Goal: Information Seeking & Learning: Check status

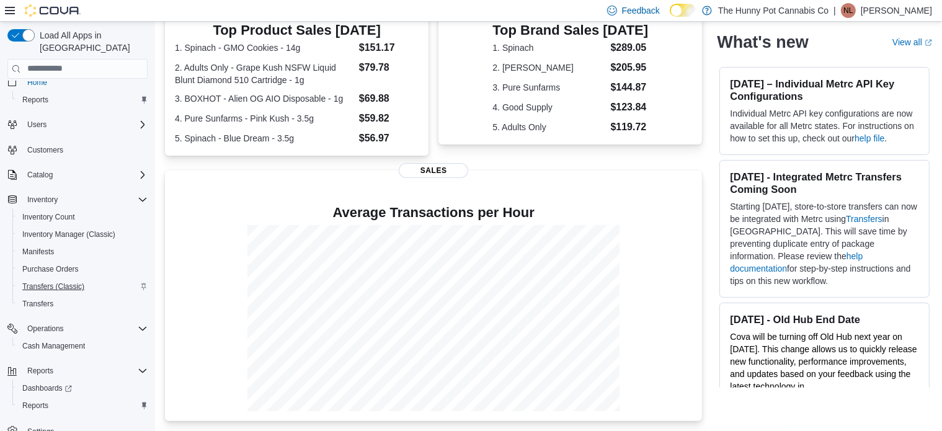
scroll to position [20, 0]
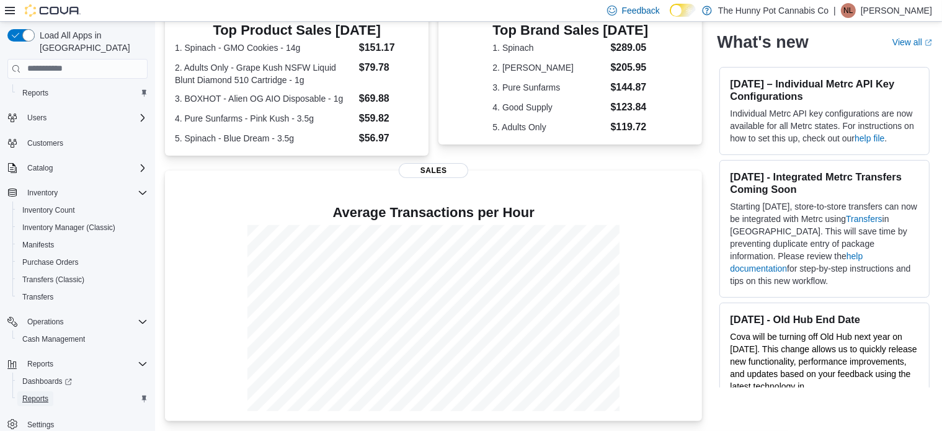
click at [33, 394] on span "Reports" at bounding box center [35, 399] width 26 height 10
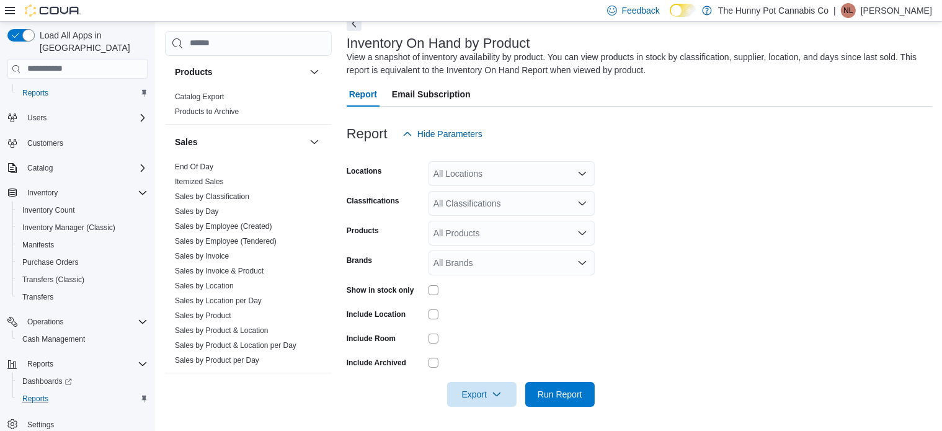
scroll to position [620, 0]
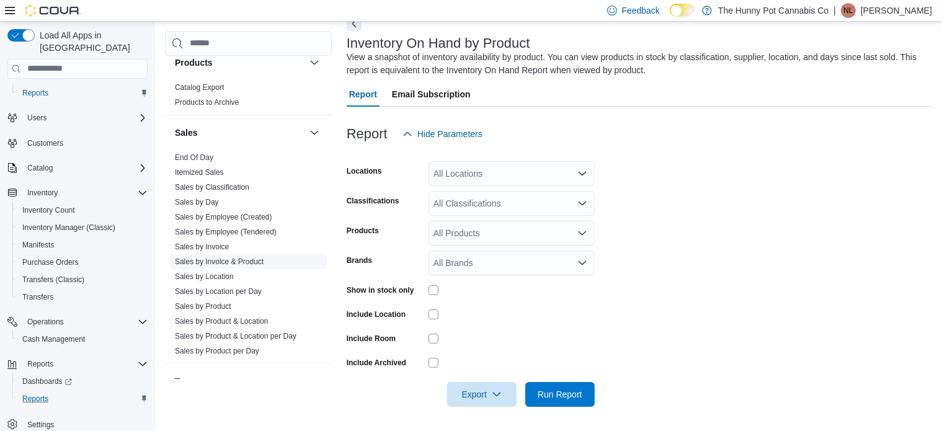
click at [222, 260] on link "Sales by Invoice & Product" at bounding box center [219, 261] width 89 height 9
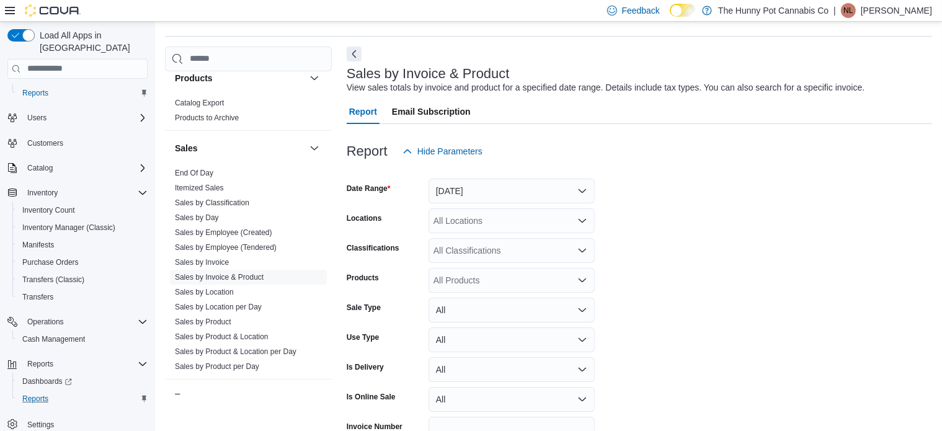
scroll to position [28, 0]
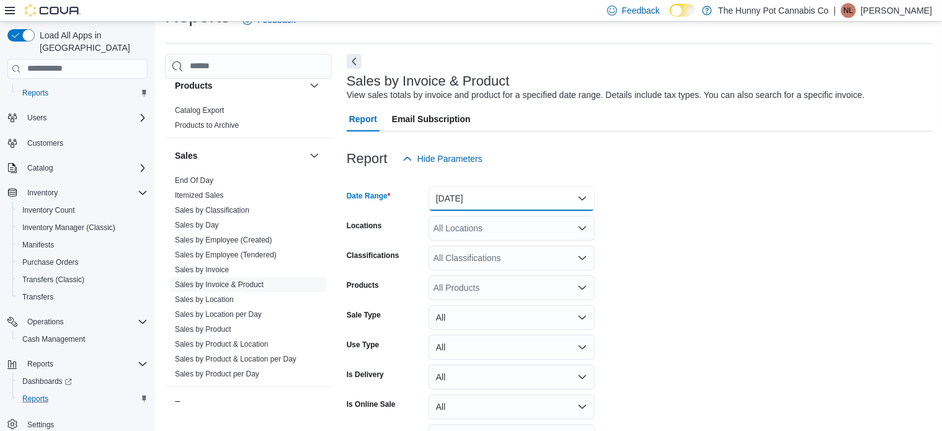
click at [471, 199] on button "Yesterday" at bounding box center [511, 198] width 166 height 25
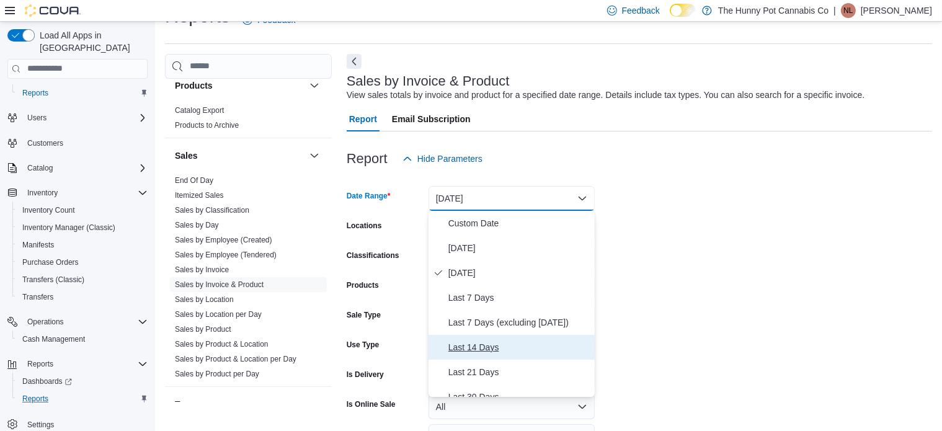
click at [479, 346] on span "Last 14 Days" at bounding box center [518, 347] width 141 height 15
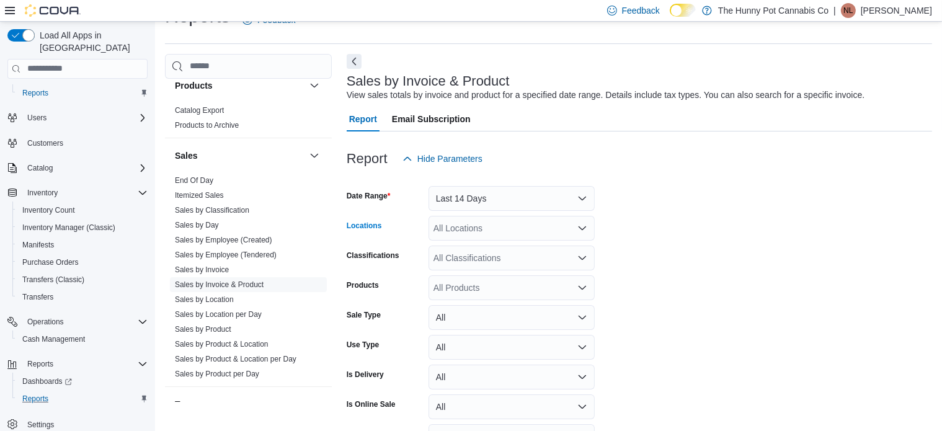
click at [481, 231] on div "All Locations" at bounding box center [511, 228] width 166 height 25
type input "***"
click at [446, 245] on icon "Choose from the following options" at bounding box center [447, 250] width 10 height 10
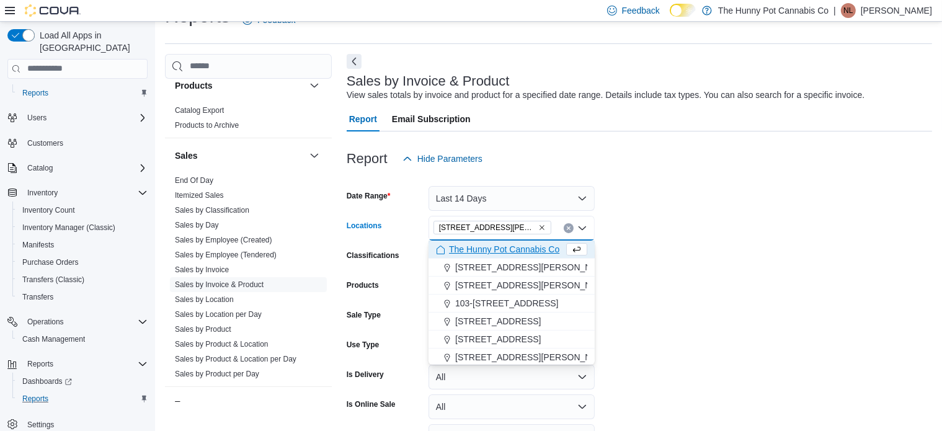
drag, startPoint x: 699, startPoint y: 262, endPoint x: 653, endPoint y: 254, distance: 46.7
click at [699, 262] on form "Date Range Last 14 Days Locations 3850 Sheppard Ave E Combo box. Selected. 3850…" at bounding box center [638, 327] width 585 height 312
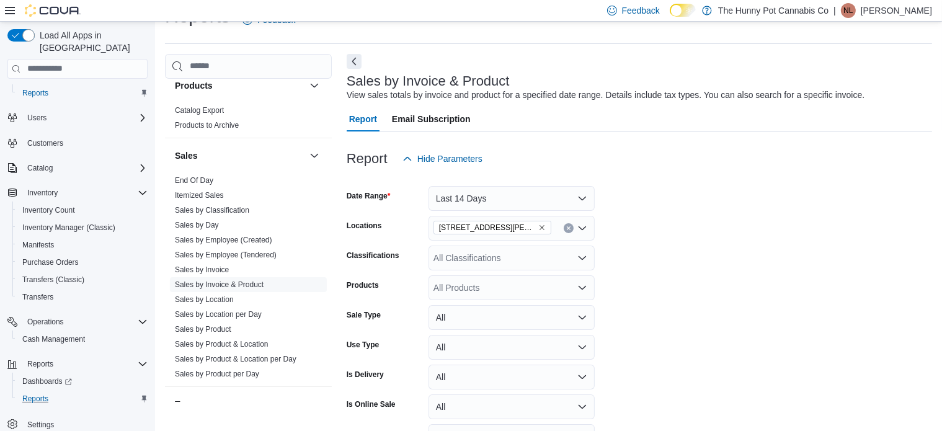
click at [491, 285] on div "All Products" at bounding box center [511, 287] width 166 height 25
type input "*"
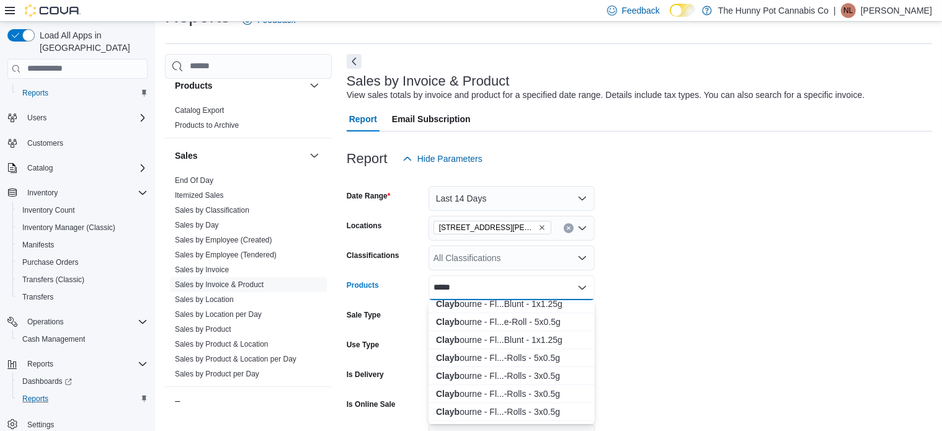
scroll to position [62, 0]
type input "*****"
click at [540, 353] on div "Clayb ourne - Fl...-Rolls - 3x0.5g" at bounding box center [511, 354] width 151 height 12
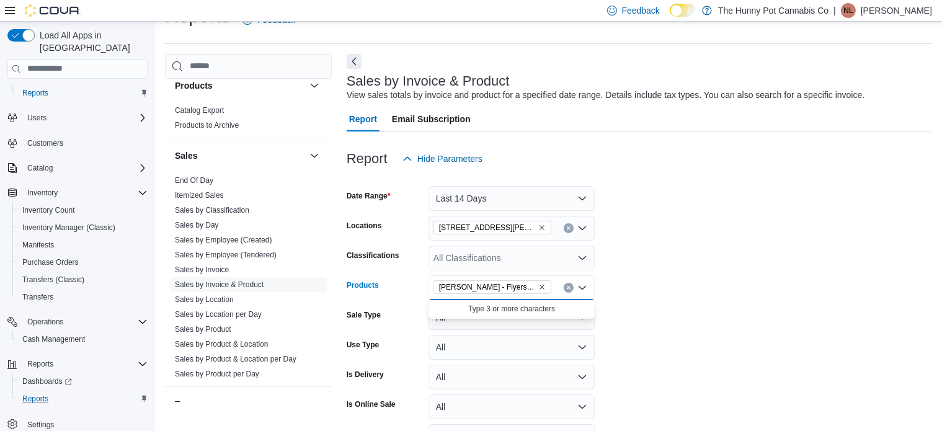
click at [698, 323] on form "Date Range Last 14 Days Locations 3850 Sheppard Ave E Classifications All Class…" at bounding box center [638, 327] width 585 height 312
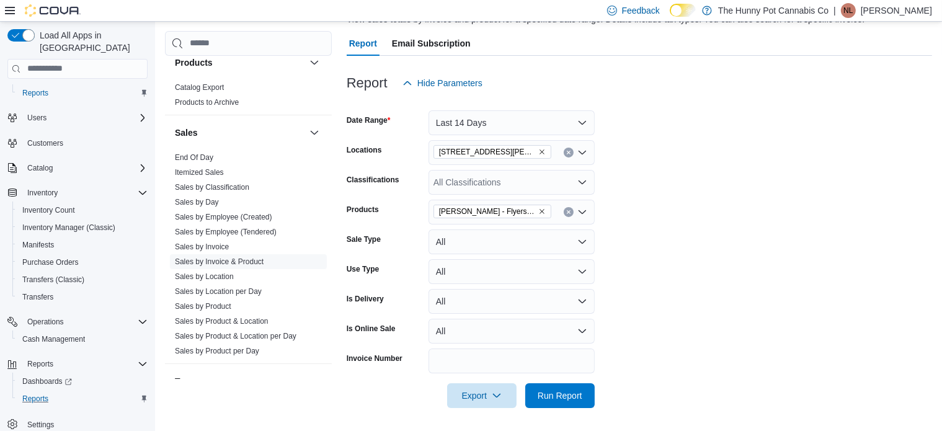
scroll to position [105, 0]
click at [578, 394] on span "Run Report" at bounding box center [559, 393] width 45 height 12
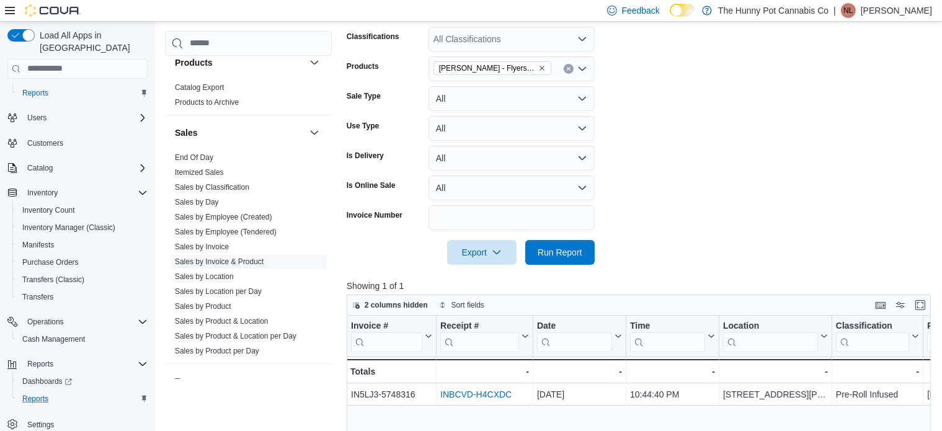
scroll to position [464, 0]
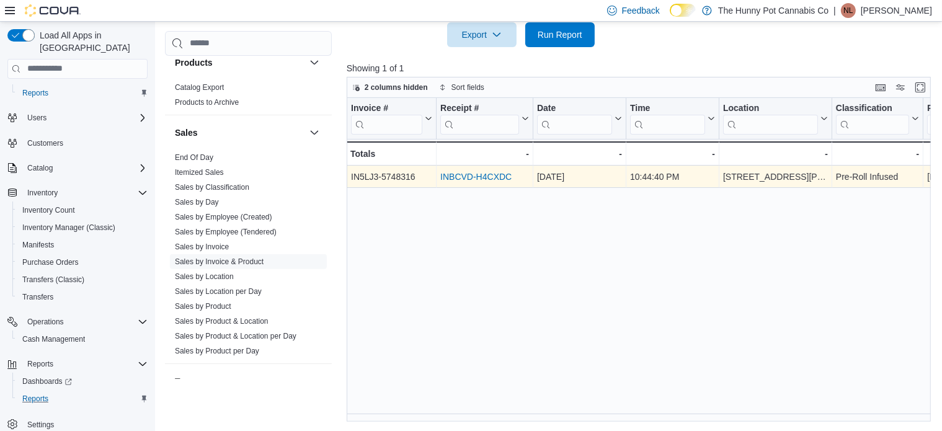
click at [477, 179] on link "INBCVD-H4CXDC" at bounding box center [475, 177] width 71 height 10
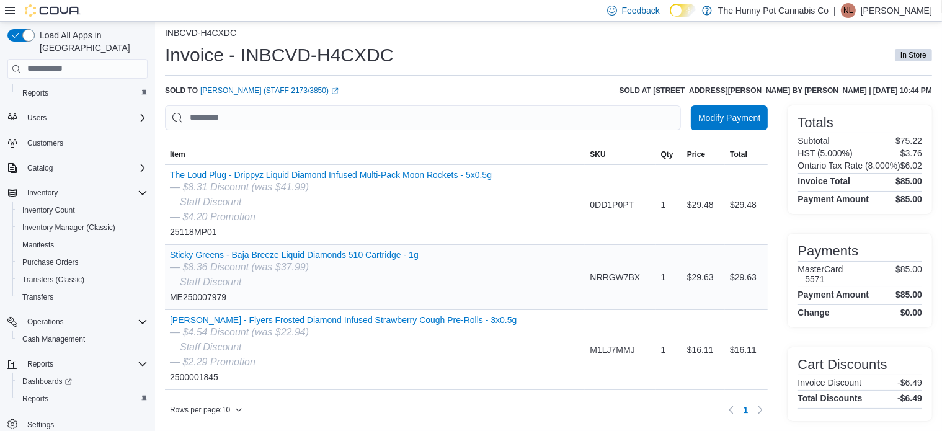
scroll to position [19, 0]
